Goal: Book appointment/travel/reservation

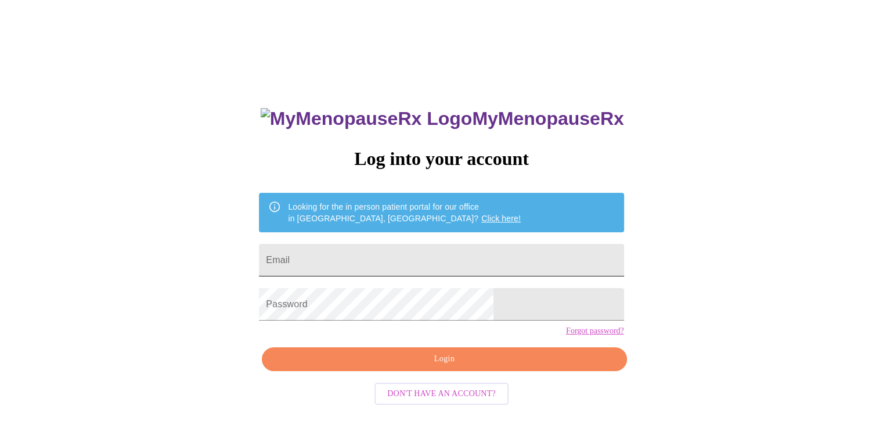
click at [447, 244] on input "Email" at bounding box center [441, 260] width 365 height 33
type input "[EMAIL_ADDRESS][DOMAIN_NAME]"
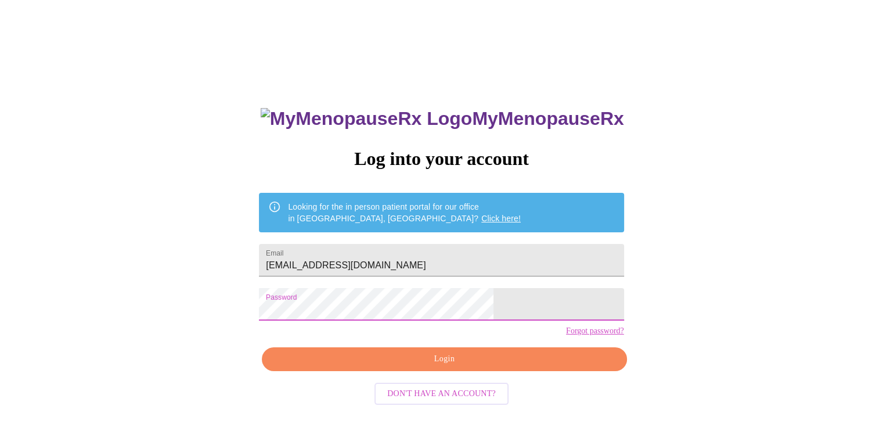
click at [421, 366] on span "Login" at bounding box center [444, 359] width 338 height 15
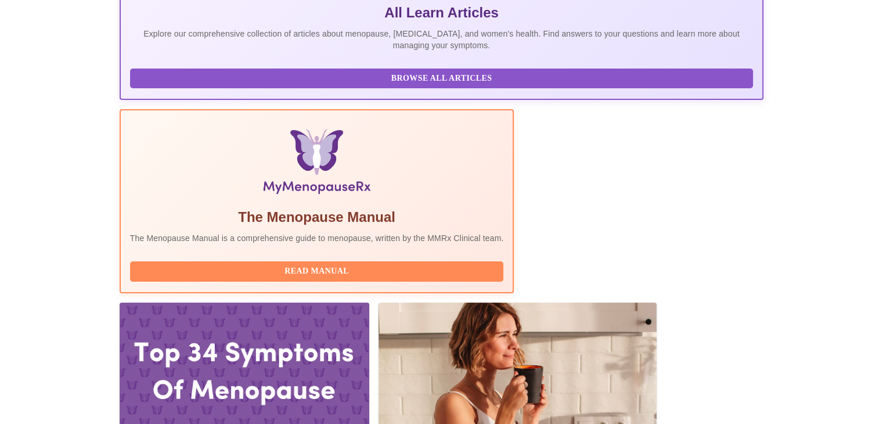
scroll to position [264, 0]
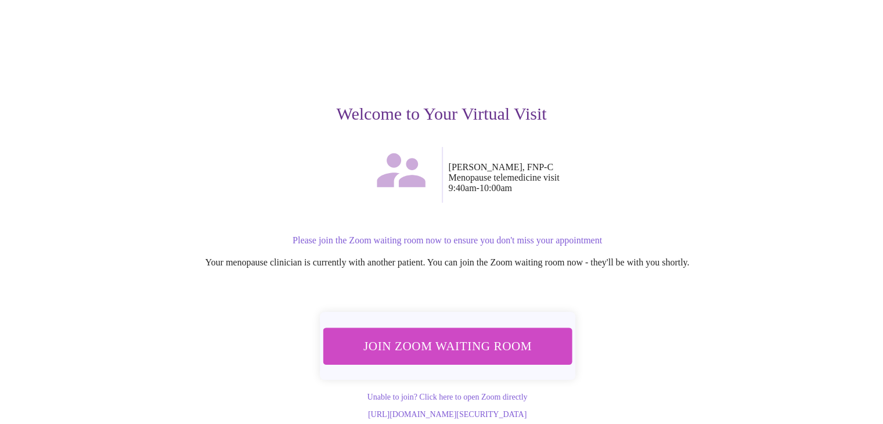
scroll to position [61, 0]
click at [528, 335] on span "Join Zoom Waiting Room" at bounding box center [447, 346] width 222 height 22
